Goal: Task Accomplishment & Management: Use online tool/utility

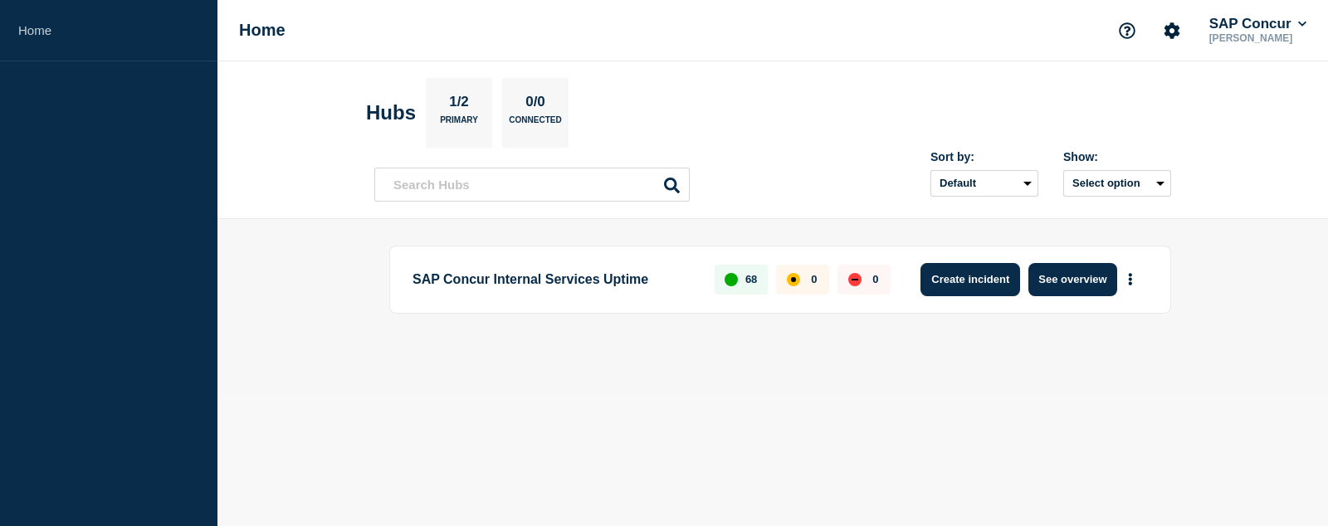
click at [962, 274] on button "Create incident" at bounding box center [971, 279] width 100 height 33
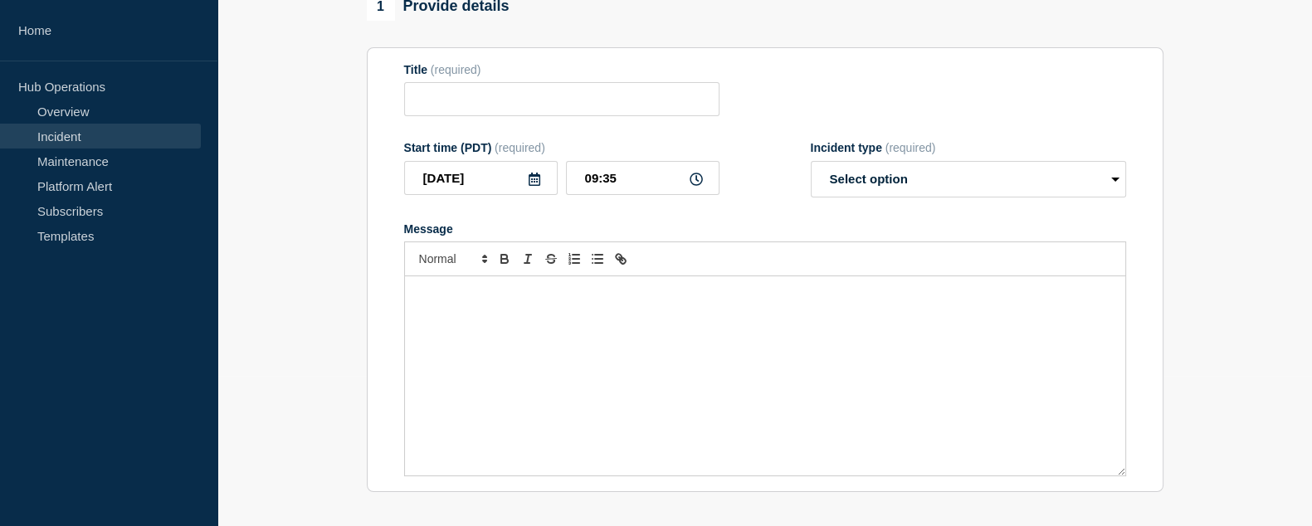
scroll to position [153, 0]
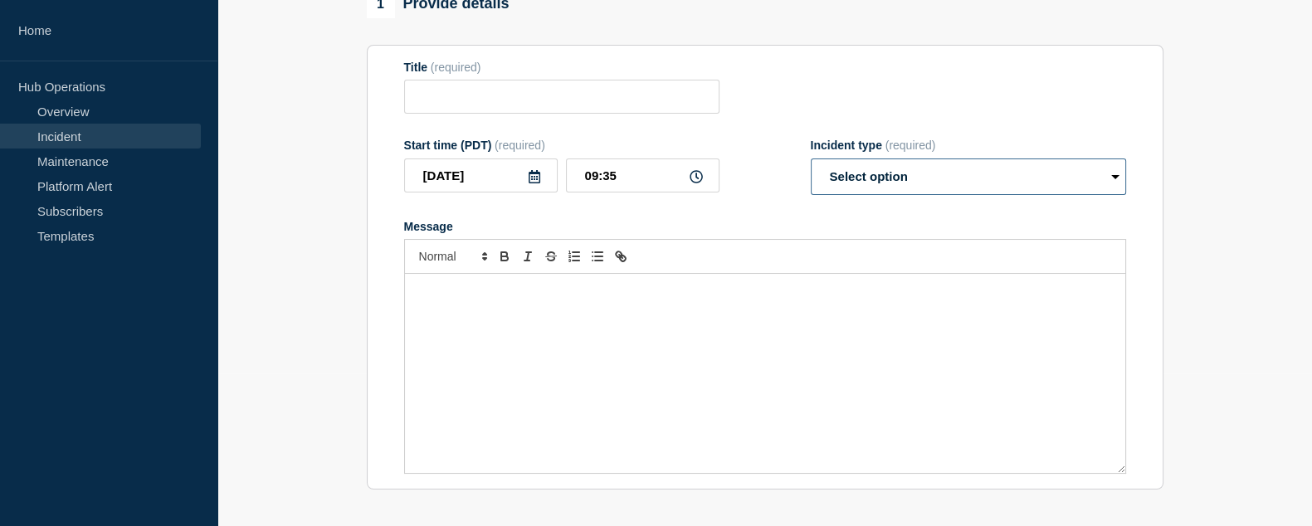
click at [1119, 179] on select "Select option Investigating Identified Monitoring" at bounding box center [968, 177] width 315 height 37
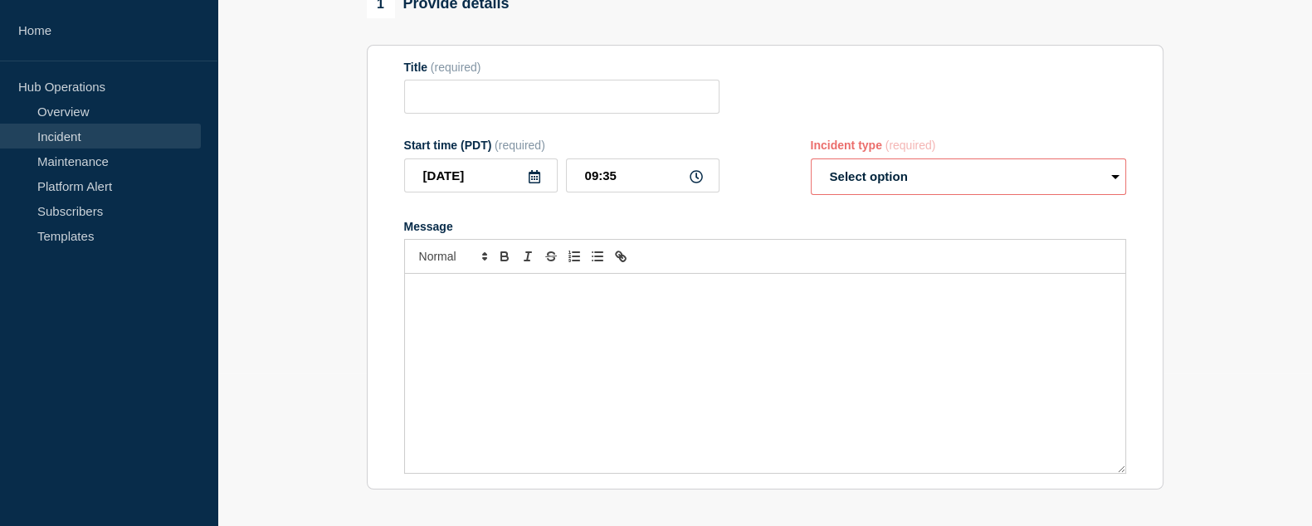
click at [822, 345] on div "Message" at bounding box center [765, 373] width 721 height 199
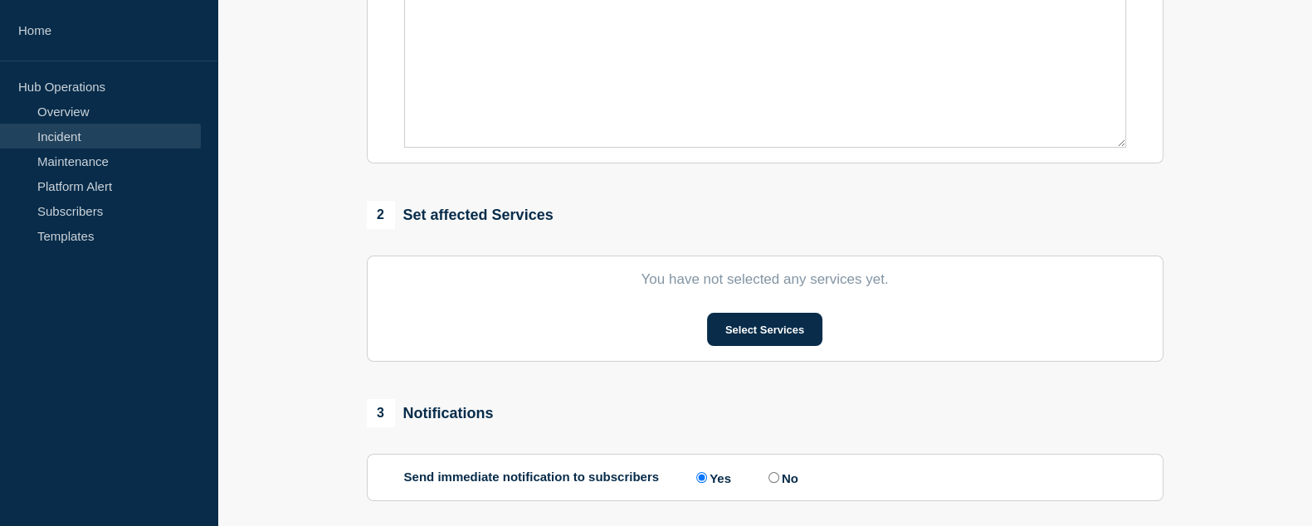
scroll to position [500, 0]
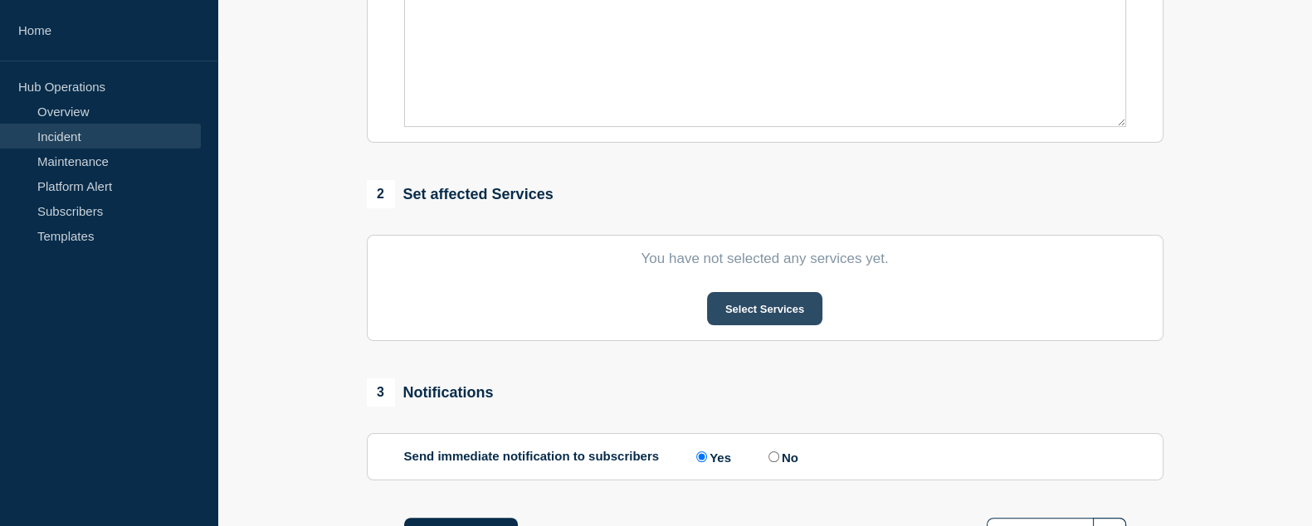
click at [769, 317] on button "Select Services" at bounding box center [764, 308] width 115 height 33
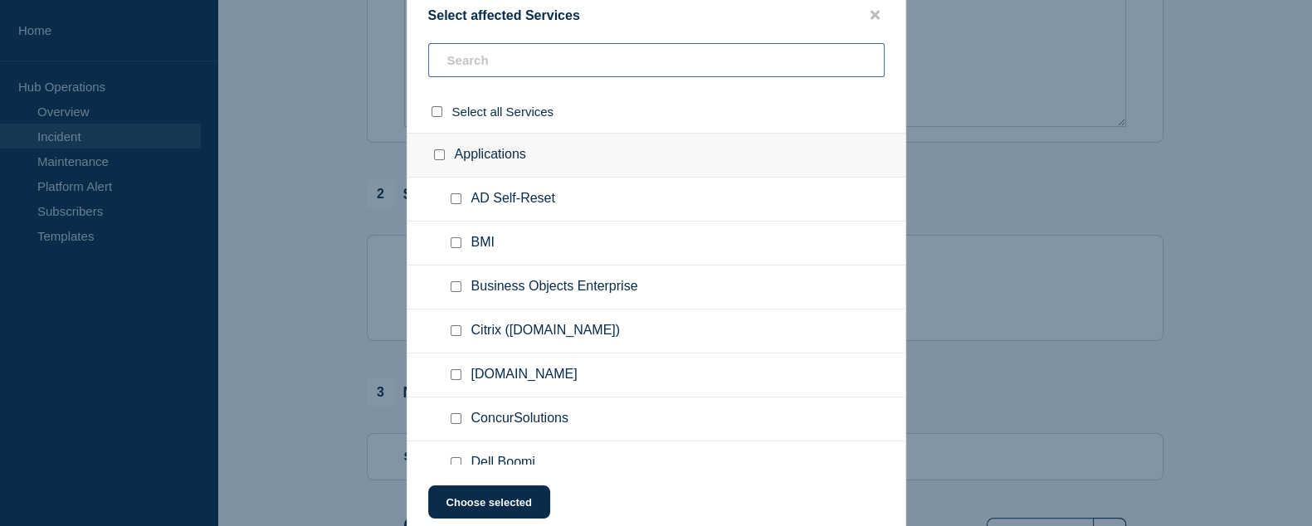
click at [486, 54] on input "text" at bounding box center [656, 60] width 457 height 34
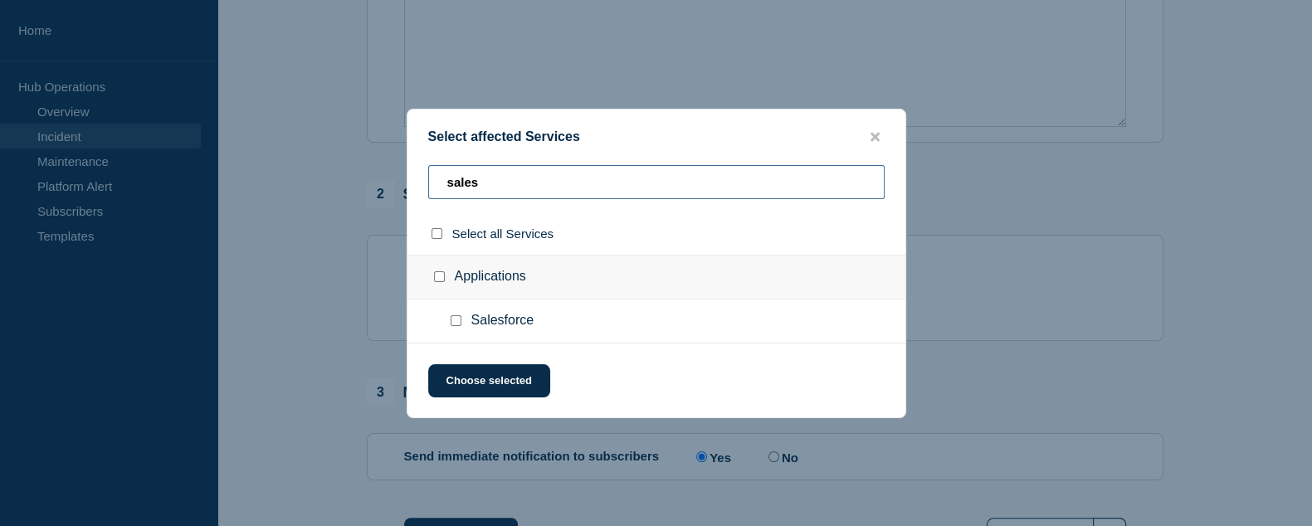
type input "sales"
click at [455, 320] on input "Salesforce checkbox" at bounding box center [456, 320] width 11 height 11
checkbox input "true"
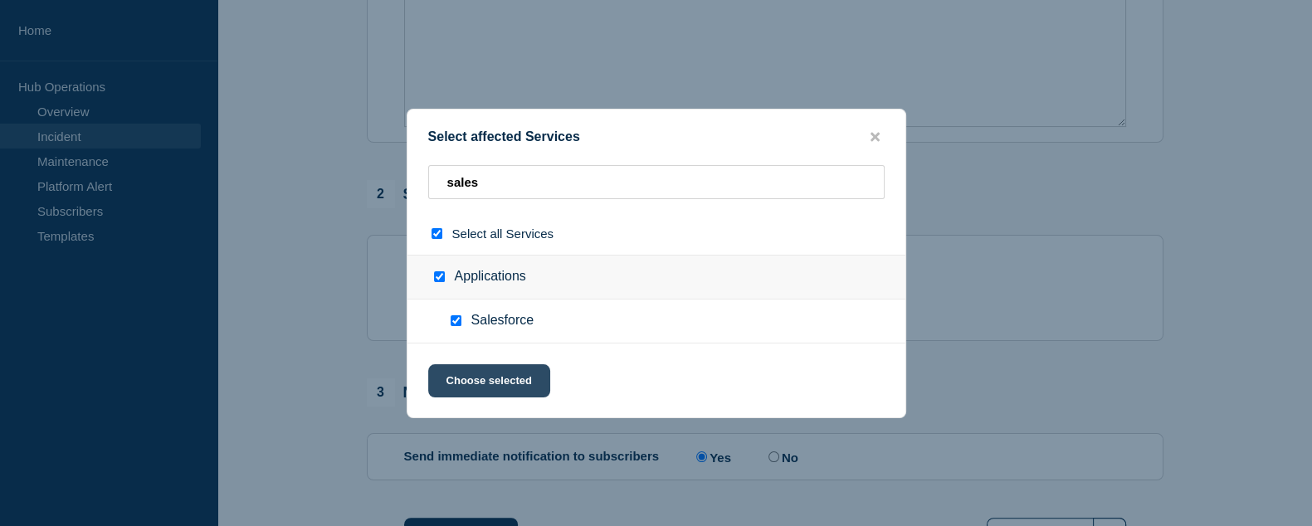
click at [516, 384] on button "Choose selected" at bounding box center [489, 380] width 122 height 33
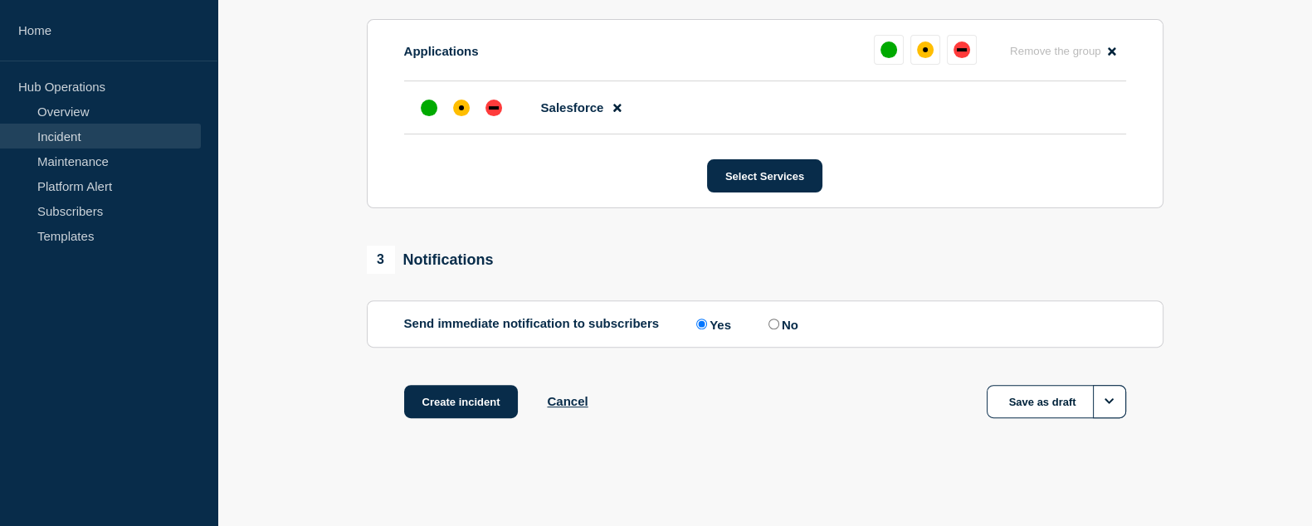
scroll to position [0, 0]
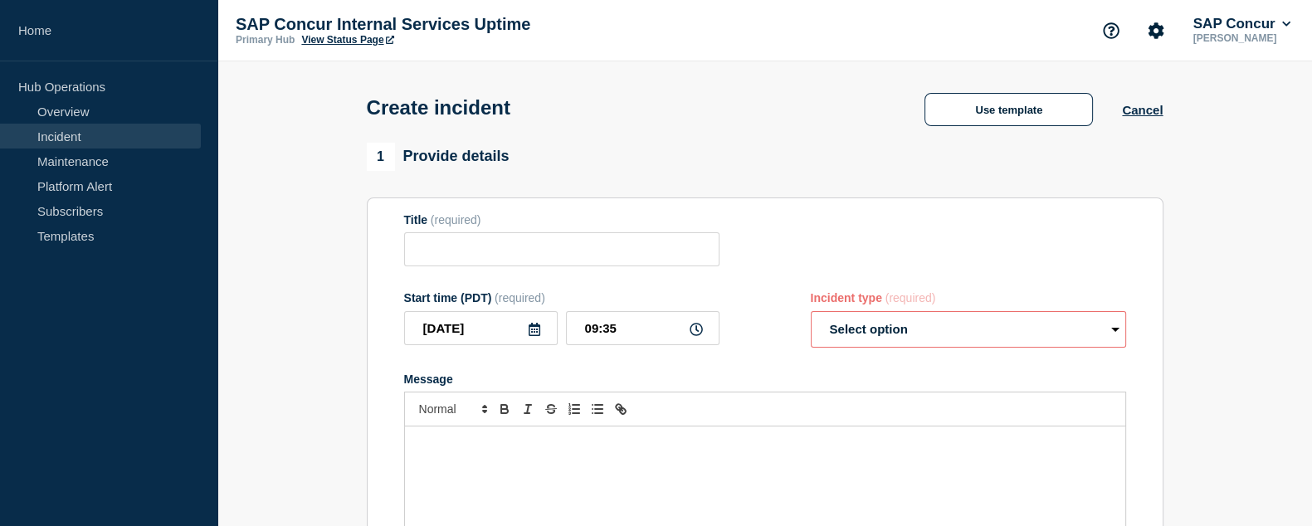
click at [340, 35] on link "View Status Page" at bounding box center [347, 40] width 92 height 12
click at [71, 108] on link "Overview" at bounding box center [100, 111] width 201 height 25
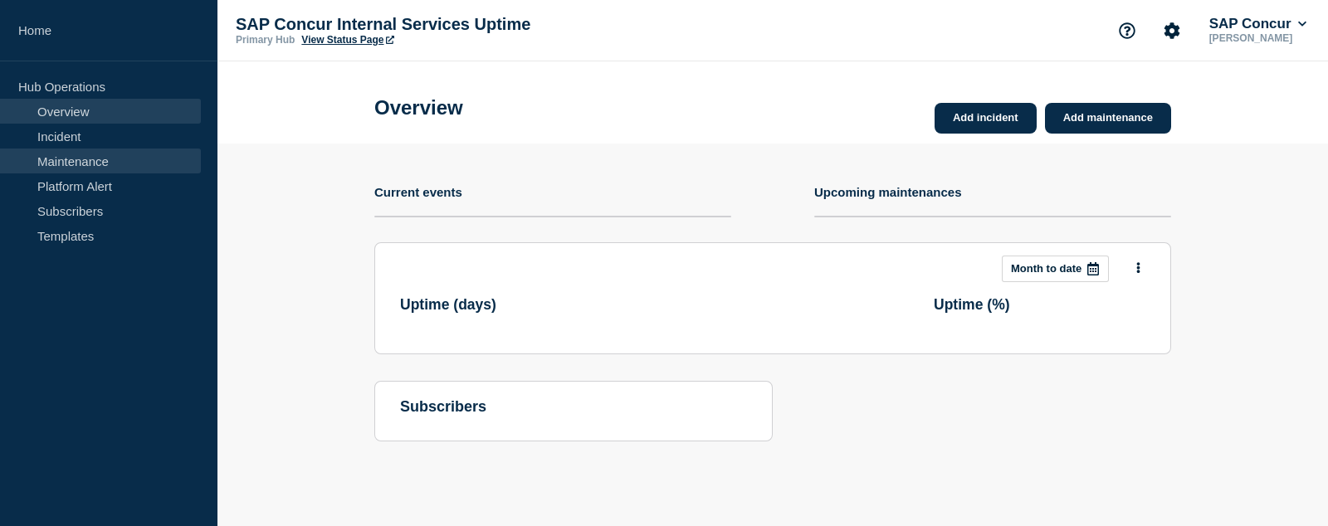
click at [101, 154] on link "Maintenance" at bounding box center [100, 161] width 201 height 25
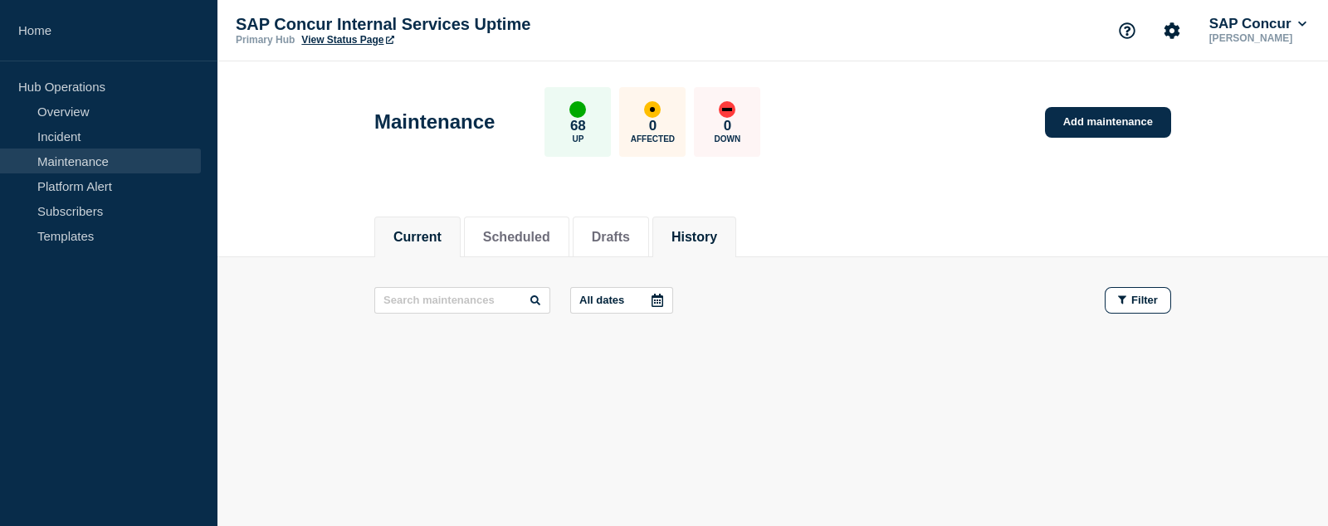
click at [717, 233] on button "History" at bounding box center [695, 237] width 46 height 15
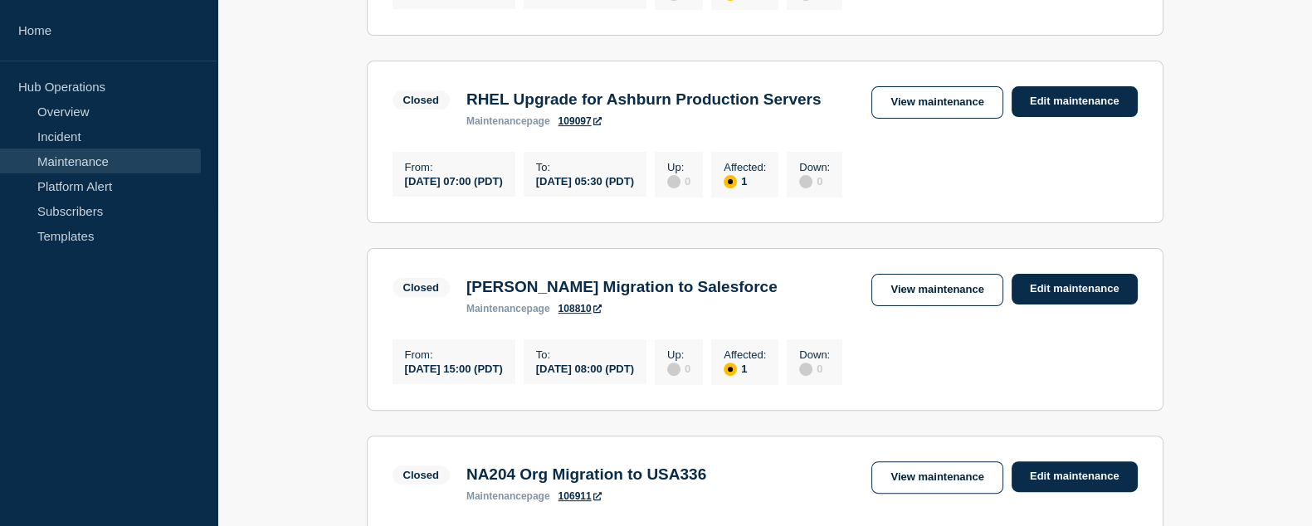
scroll to position [687, 0]
